Goal: Task Accomplishment & Management: Manage account settings

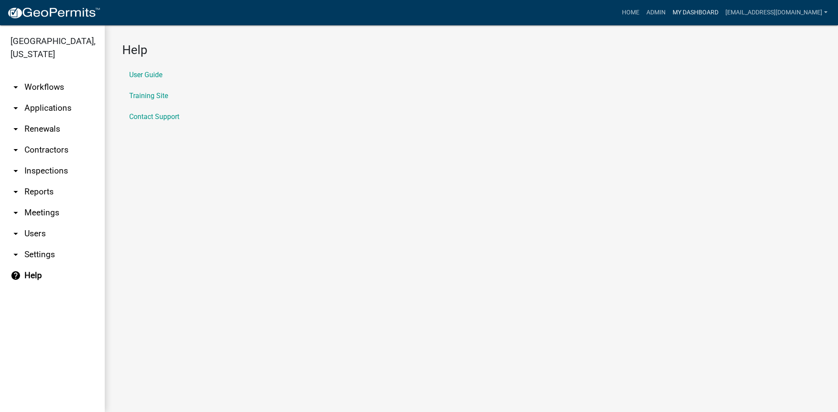
click at [682, 12] on link "My Dashboard" at bounding box center [695, 12] width 53 height 17
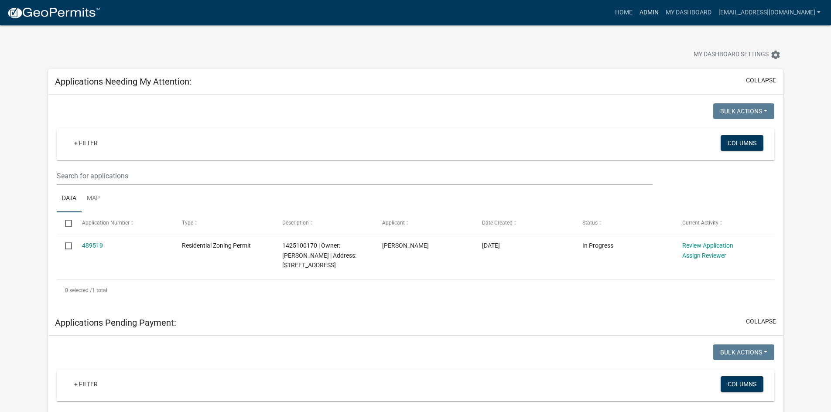
click at [641, 14] on link "Admin" at bounding box center [649, 12] width 26 height 17
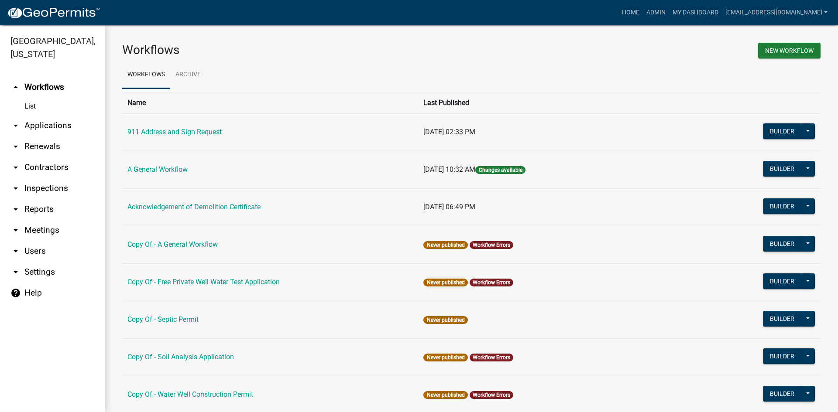
click at [27, 98] on link "List" at bounding box center [52, 106] width 105 height 17
click at [36, 98] on link "List" at bounding box center [52, 106] width 105 height 17
click at [41, 116] on link "arrow_drop_down Applications" at bounding box center [52, 125] width 105 height 21
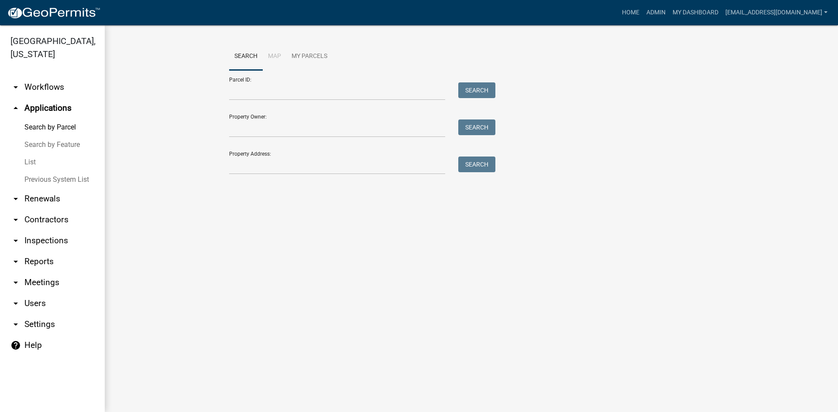
click at [41, 154] on link "List" at bounding box center [52, 162] width 105 height 17
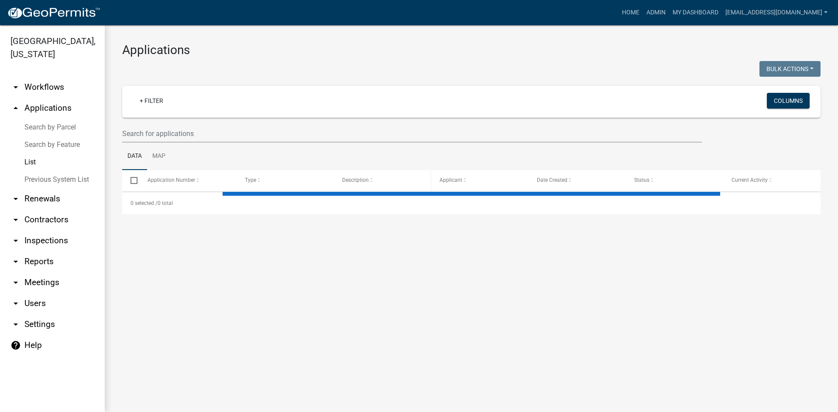
select select "3: 100"
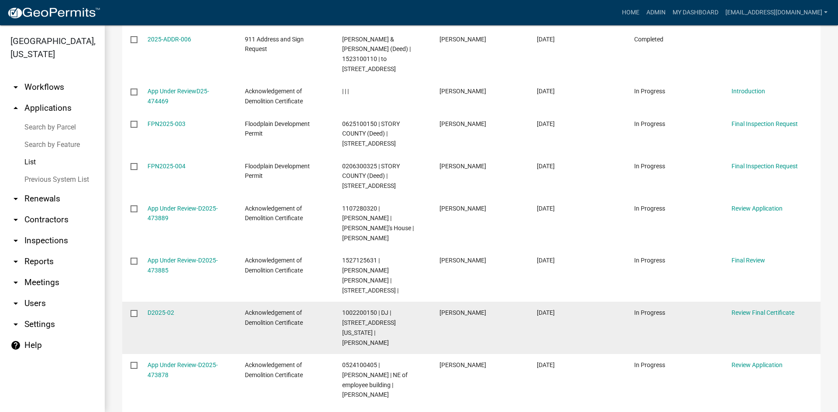
scroll to position [1102, 0]
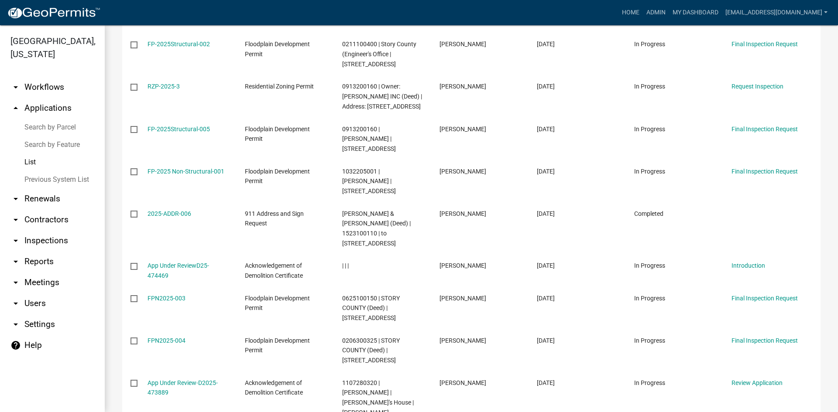
click at [36, 251] on link "arrow_drop_down Reports" at bounding box center [52, 261] width 105 height 21
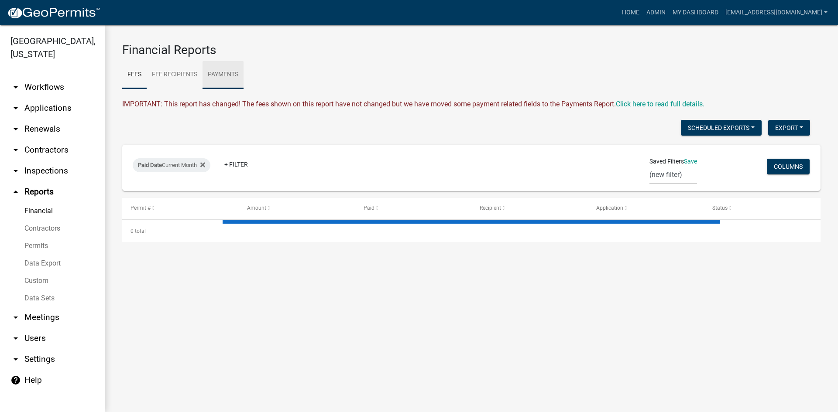
click at [224, 73] on link "Payments" at bounding box center [222, 75] width 41 height 28
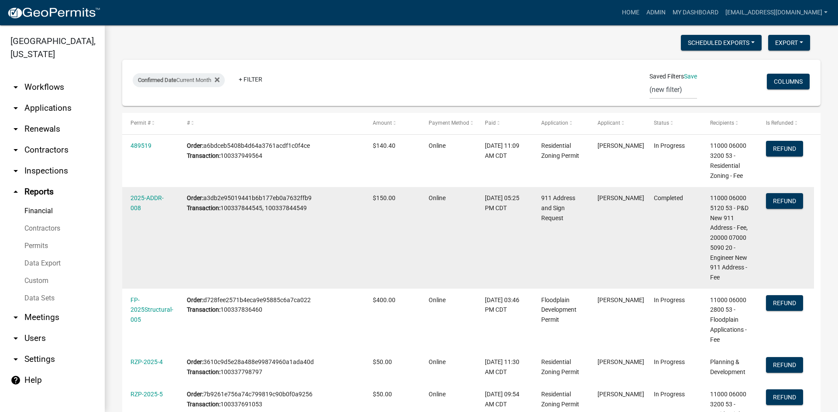
scroll to position [87, 0]
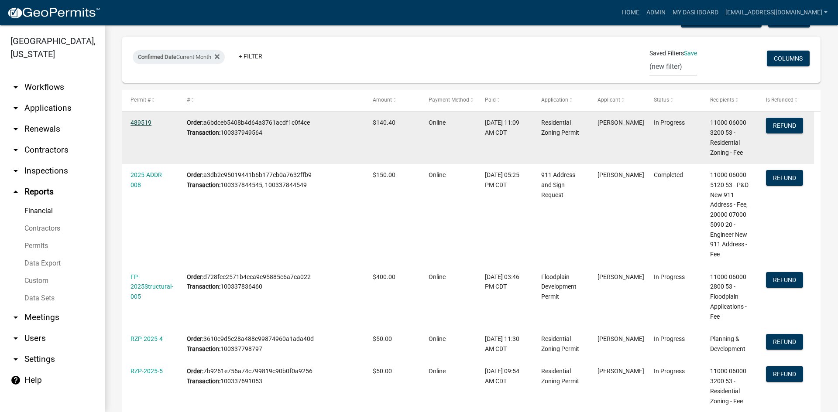
click at [142, 124] on link "489519" at bounding box center [140, 122] width 21 height 7
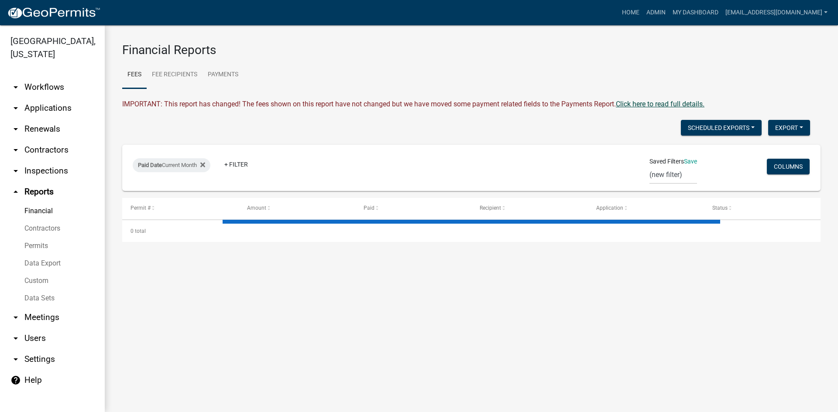
click at [650, 101] on link "Click here to read full details." at bounding box center [660, 104] width 89 height 8
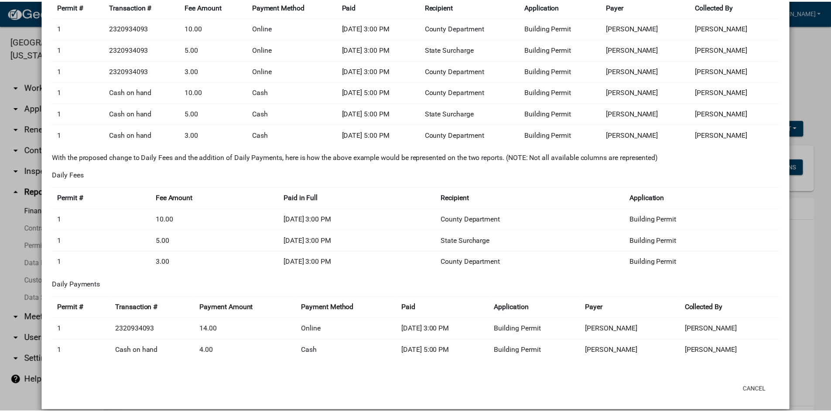
scroll to position [1198, 0]
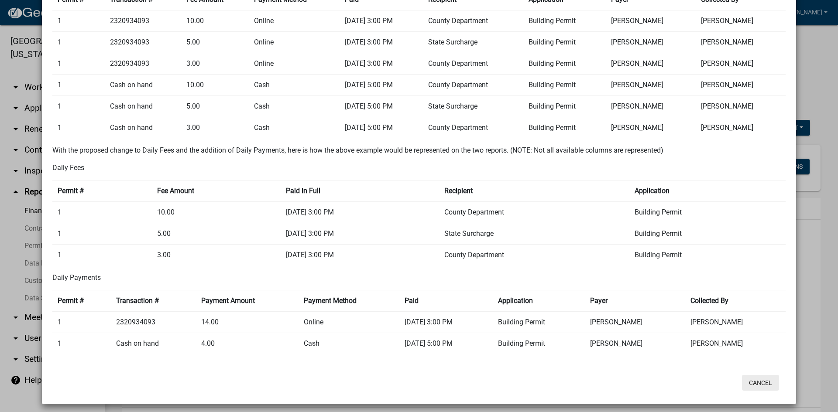
click at [742, 377] on button "Cancel" at bounding box center [760, 383] width 37 height 16
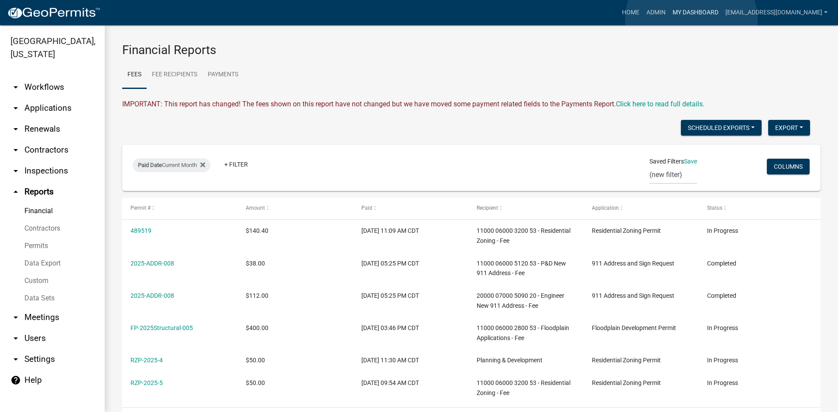
click at [691, 21] on link "My Dashboard" at bounding box center [695, 12] width 53 height 17
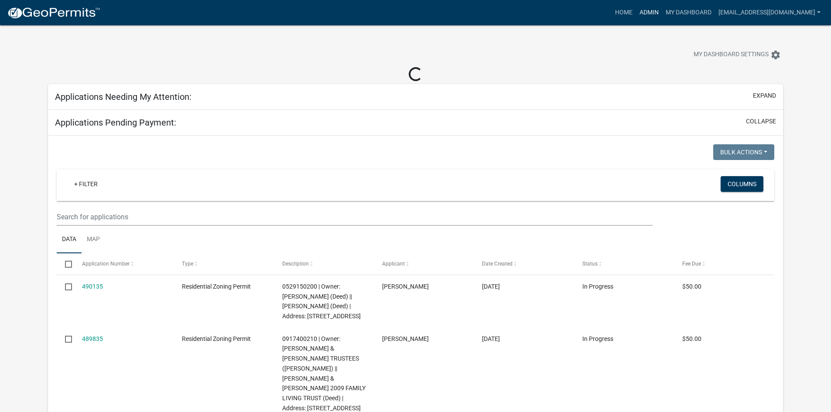
click at [639, 16] on link "Admin" at bounding box center [649, 12] width 26 height 17
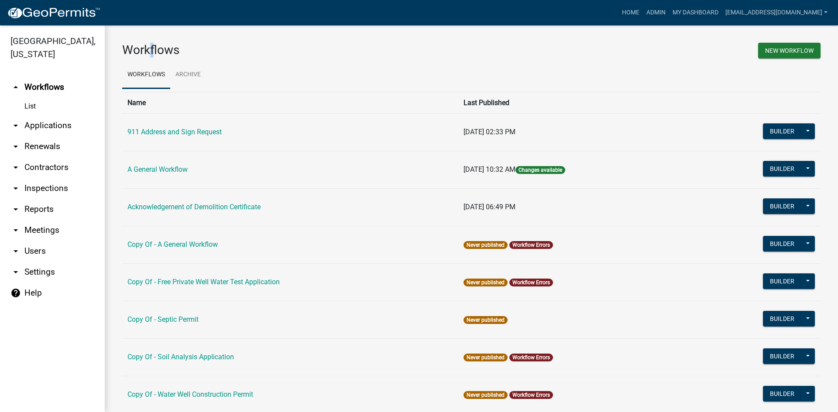
click at [151, 51] on h3 "Workflows" at bounding box center [293, 50] width 343 height 15
click at [258, 75] on ul "Workflows Archive" at bounding box center [471, 74] width 698 height 27
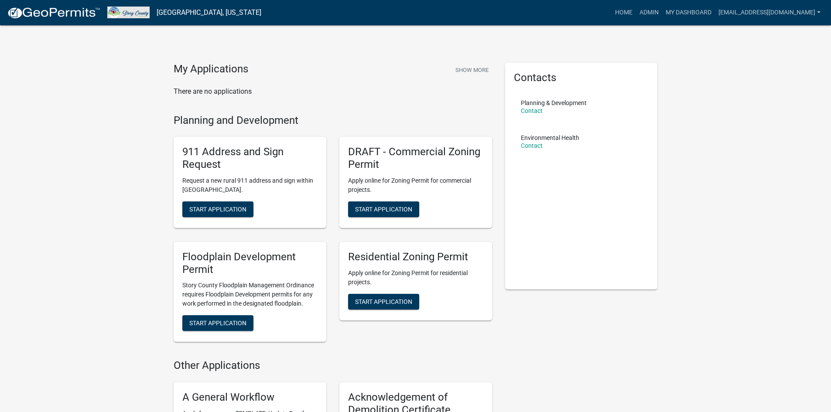
drag, startPoint x: 298, startPoint y: 0, endPoint x: 289, endPoint y: 10, distance: 12.7
click at [289, 10] on div "Home Admin My Dashboard [EMAIL_ADDRESS][DOMAIN_NAME] Admin Account Logout" at bounding box center [546, 12] width 556 height 17
